Goal: Find specific page/section: Find specific page/section

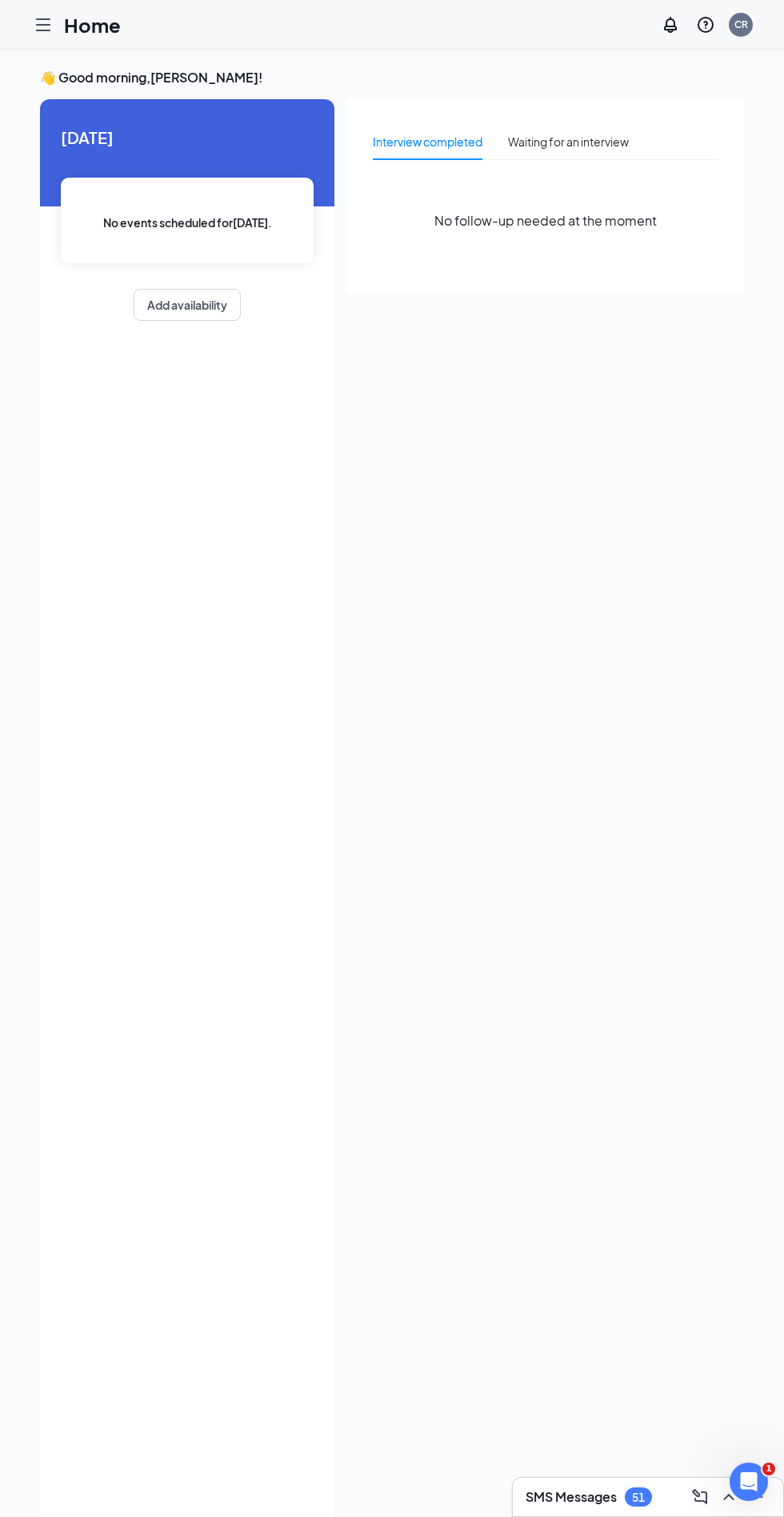
click at [44, 26] on icon "Hamburger" at bounding box center [43, 25] width 19 height 19
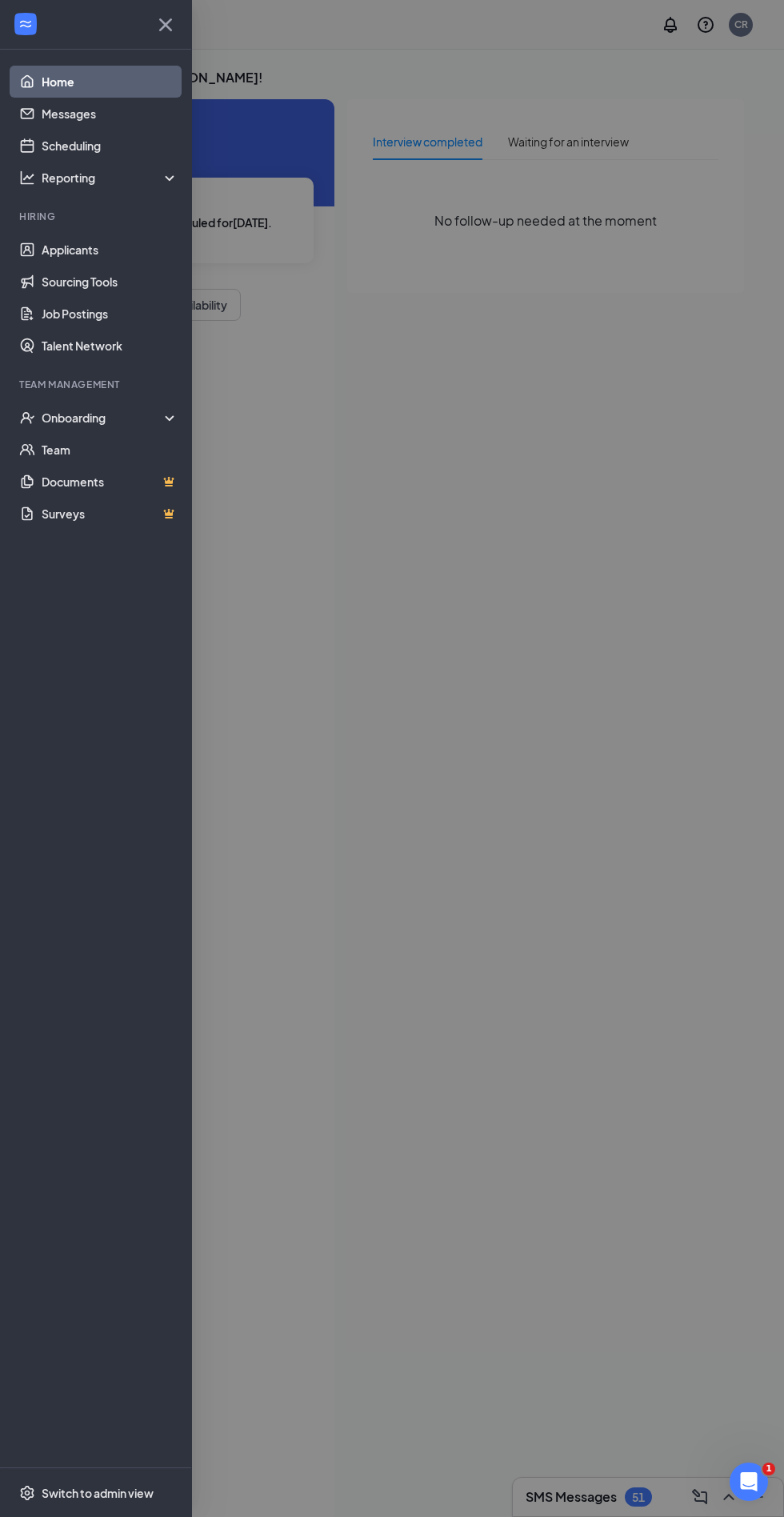
click at [70, 248] on link "Applicants" at bounding box center [109, 250] width 137 height 32
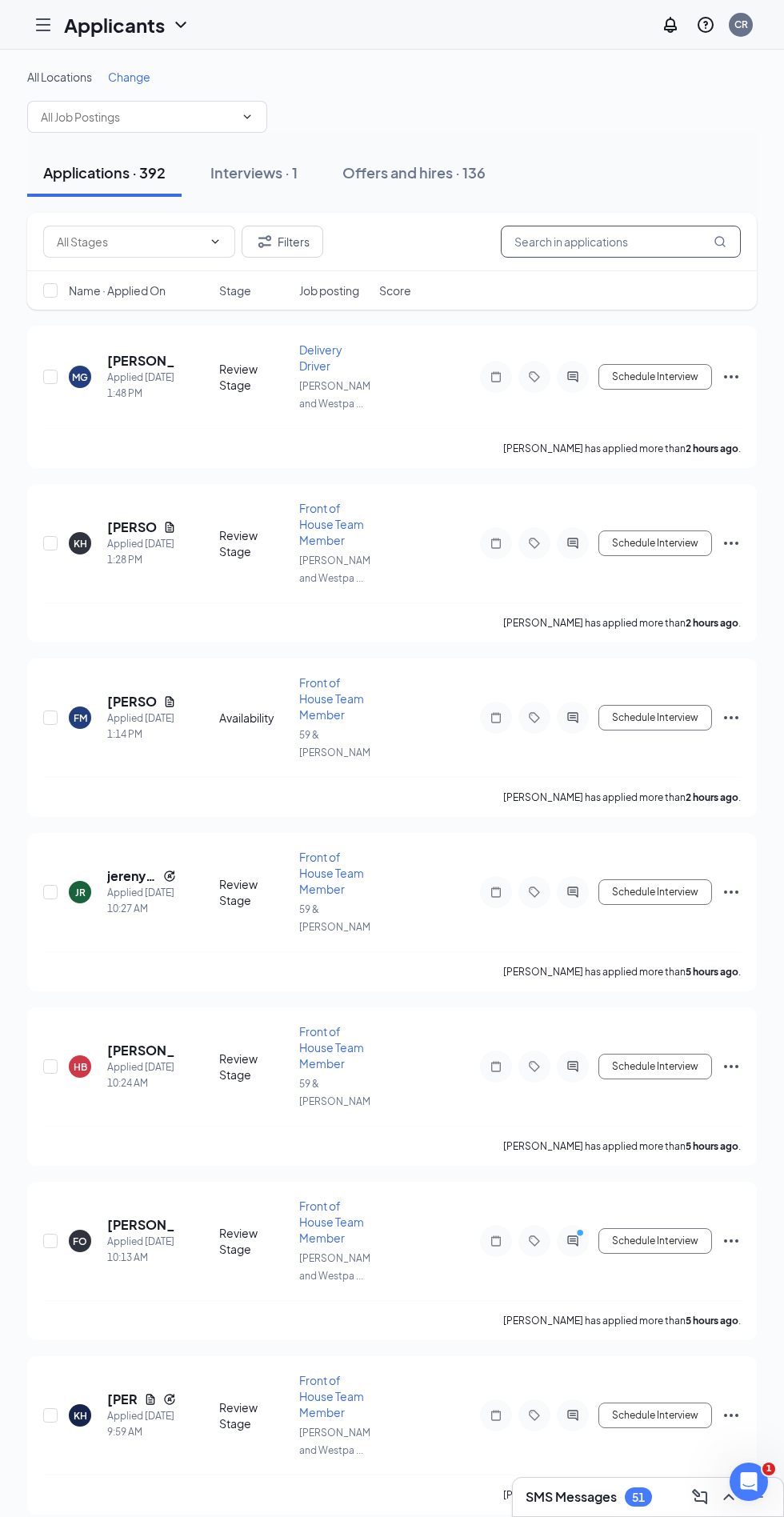
click at [594, 241] on input "text" at bounding box center [621, 242] width 240 height 32
type input "Chase"
